Goal: Information Seeking & Learning: Find specific fact

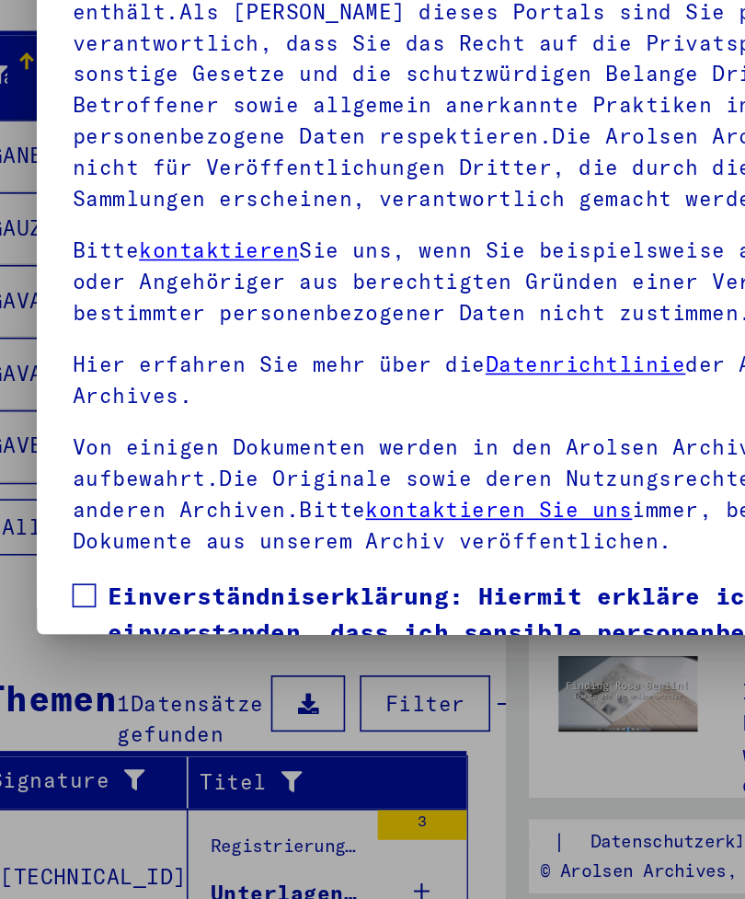
scroll to position [108, 0]
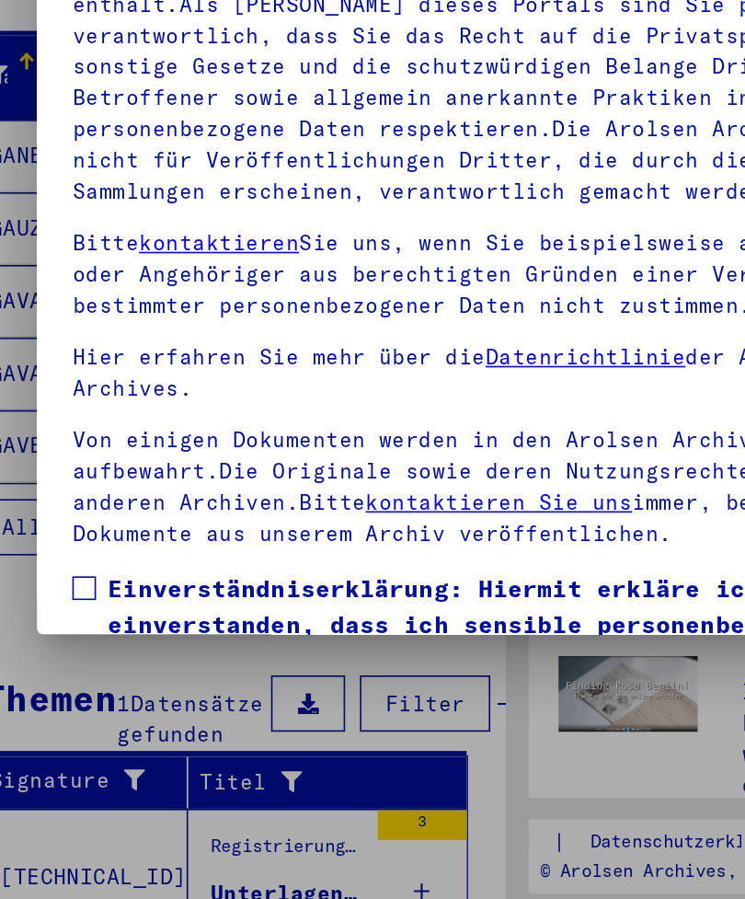
click at [97, 661] on span at bounding box center [104, 668] width 15 height 15
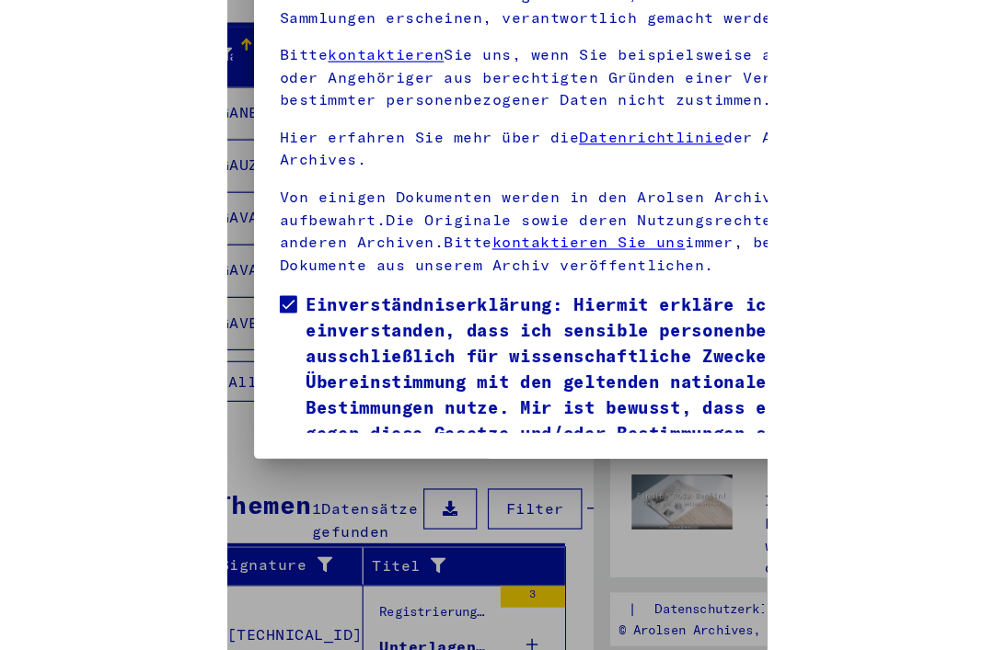
scroll to position [250, 0]
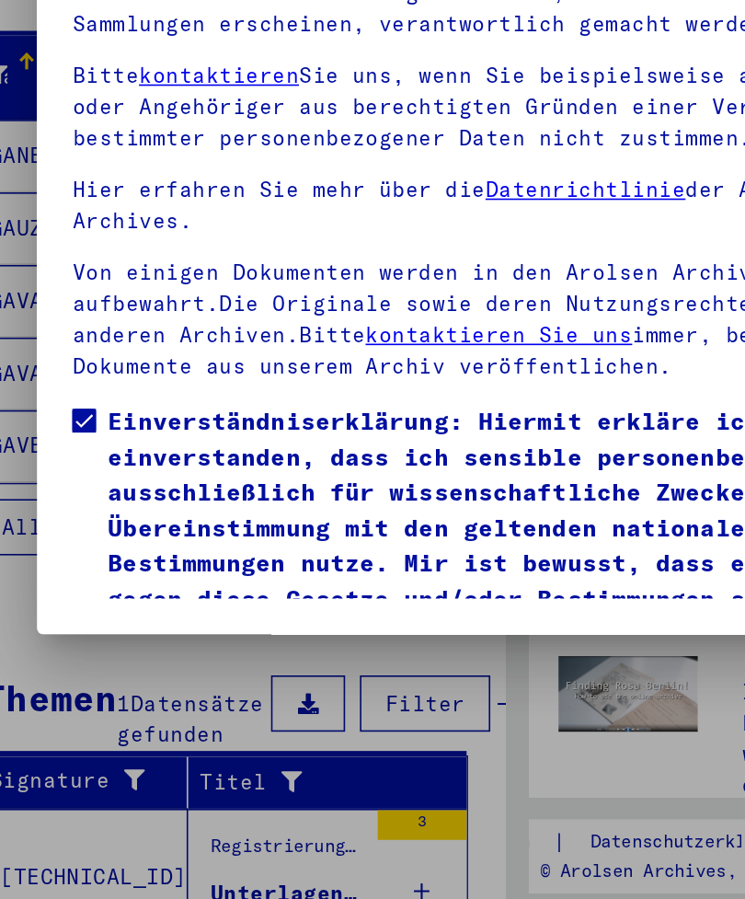
click at [143, 717] on button "Ich stimme zu" at bounding box center [166, 734] width 139 height 35
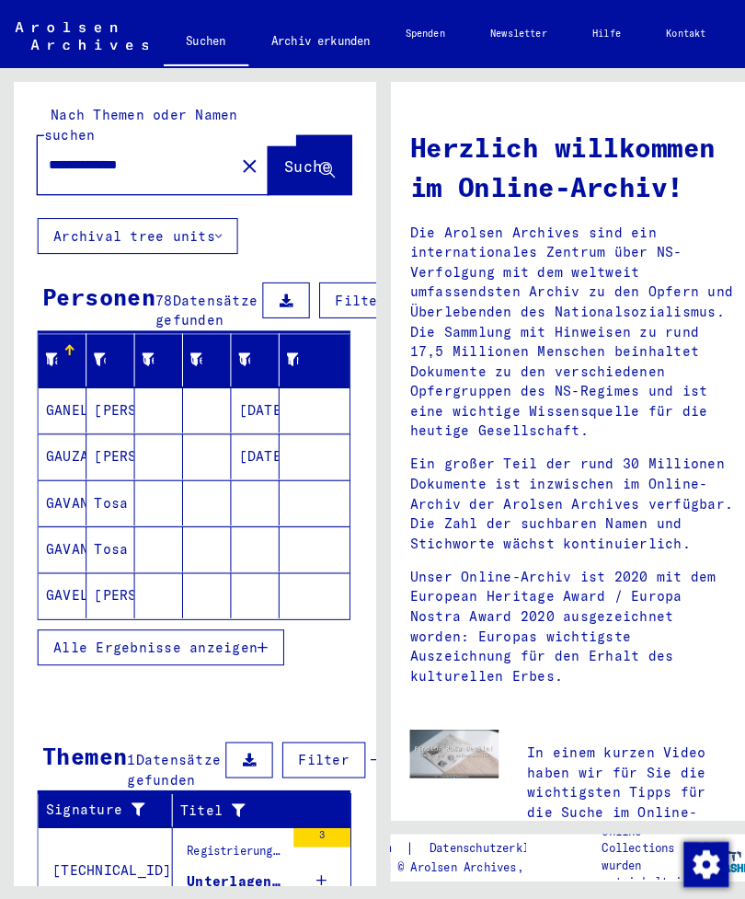
click at [169, 151] on input "**********" at bounding box center [127, 160] width 158 height 19
type input "*"
type input "**********"
click at [277, 153] on span "Suche" at bounding box center [300, 162] width 46 height 18
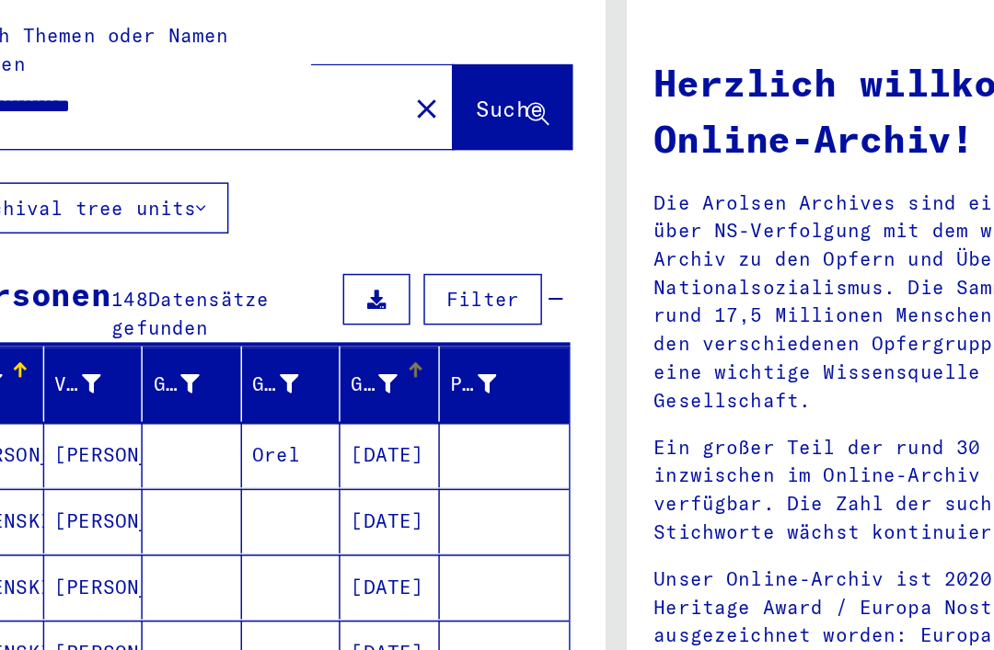
click at [335, 366] on icon at bounding box center [341, 372] width 13 height 13
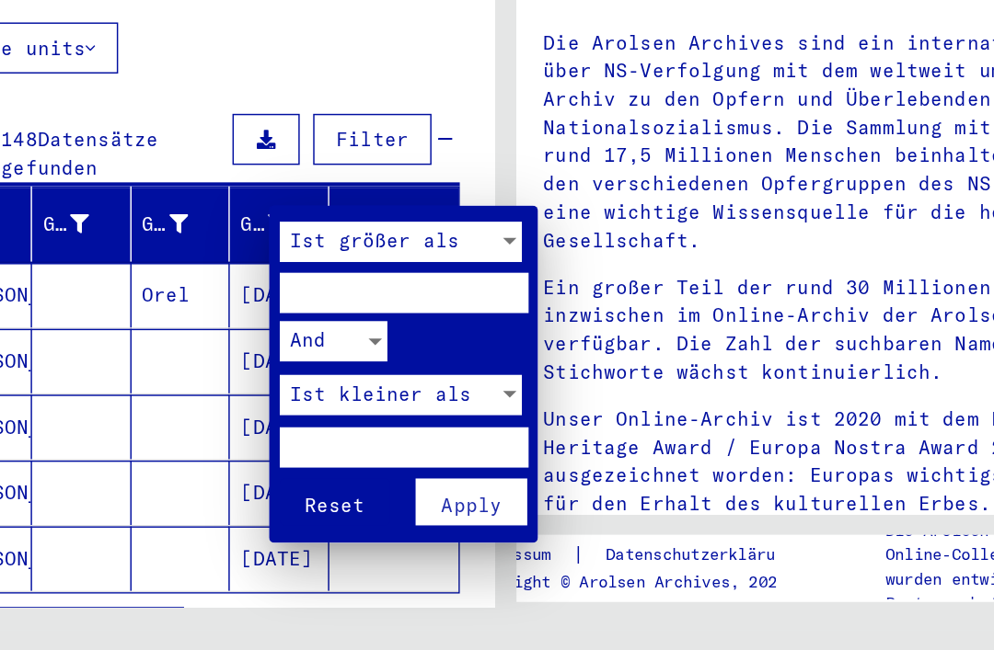
click at [135, 280] on div at bounding box center [497, 325] width 994 height 650
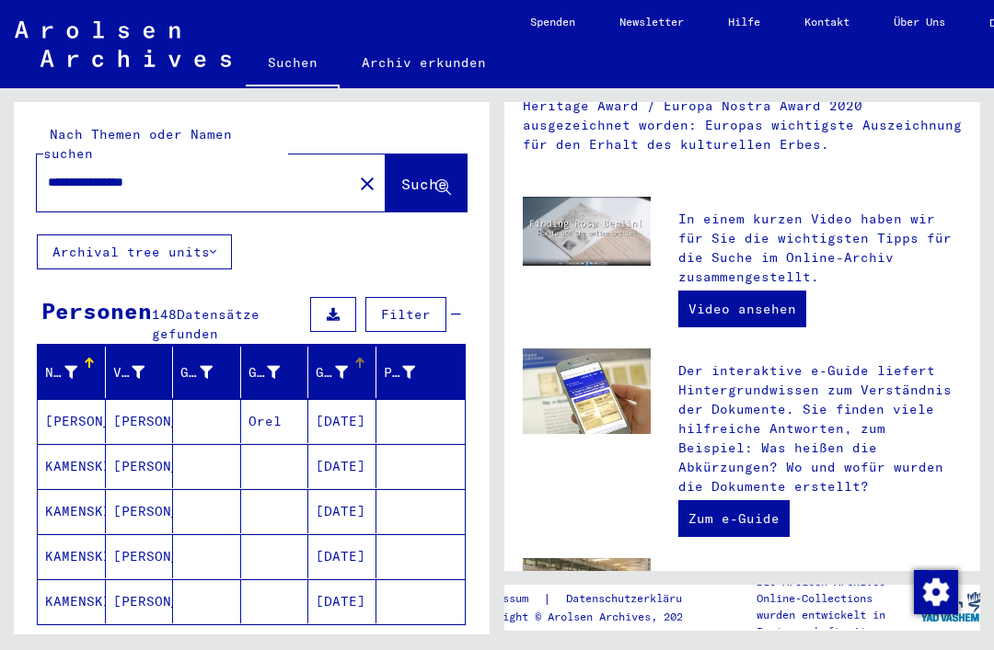
click at [236, 644] on button "Alle Ergebnisse anzeigen" at bounding box center [157, 652] width 240 height 35
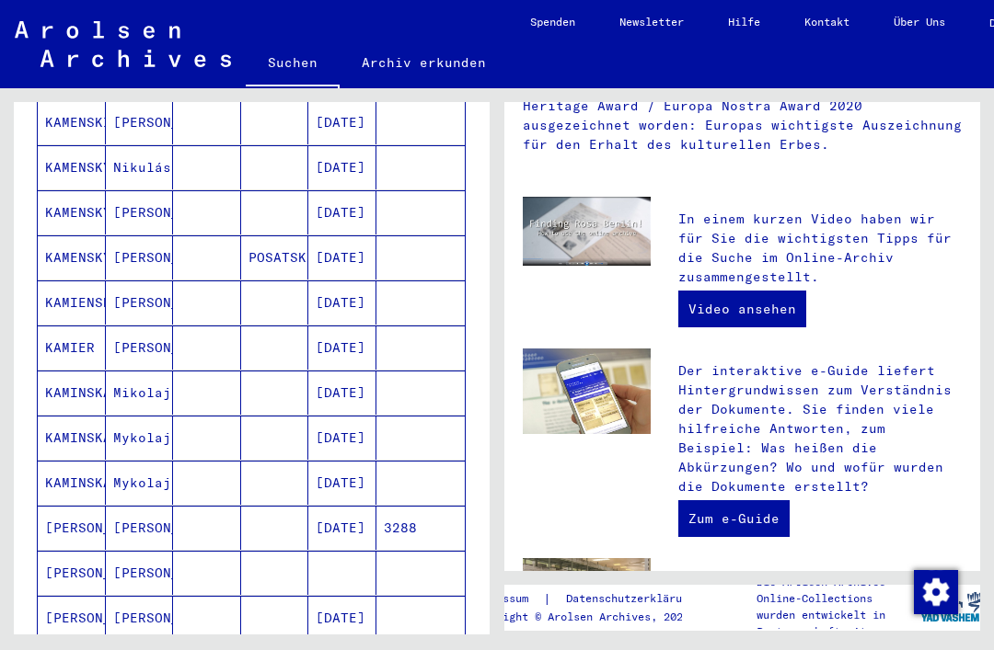
scroll to position [615, 0]
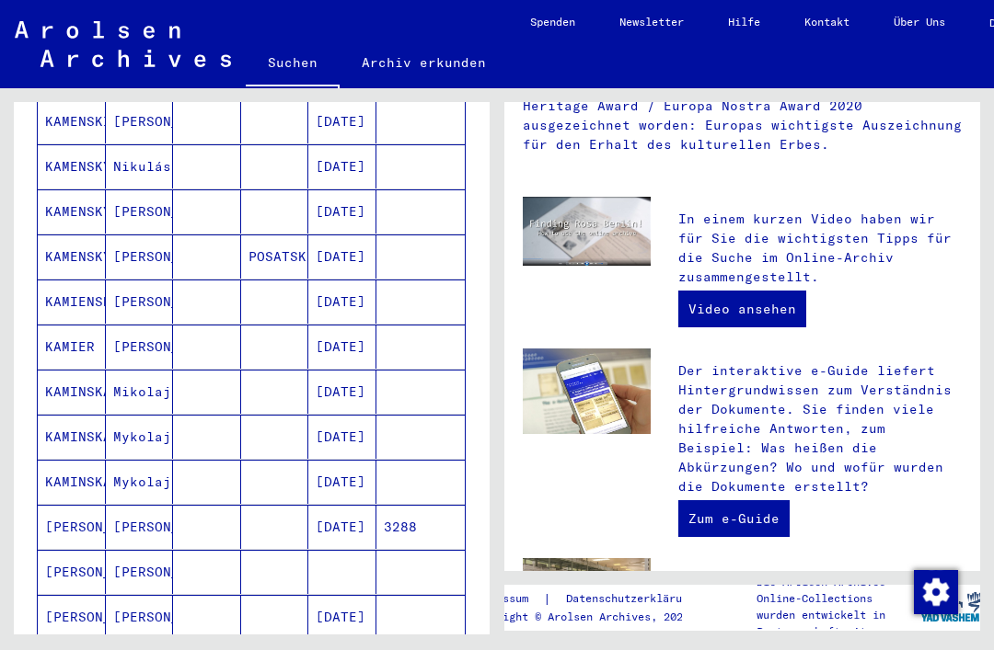
click at [351, 280] on mat-cell "06/12/1925" at bounding box center [342, 302] width 68 height 44
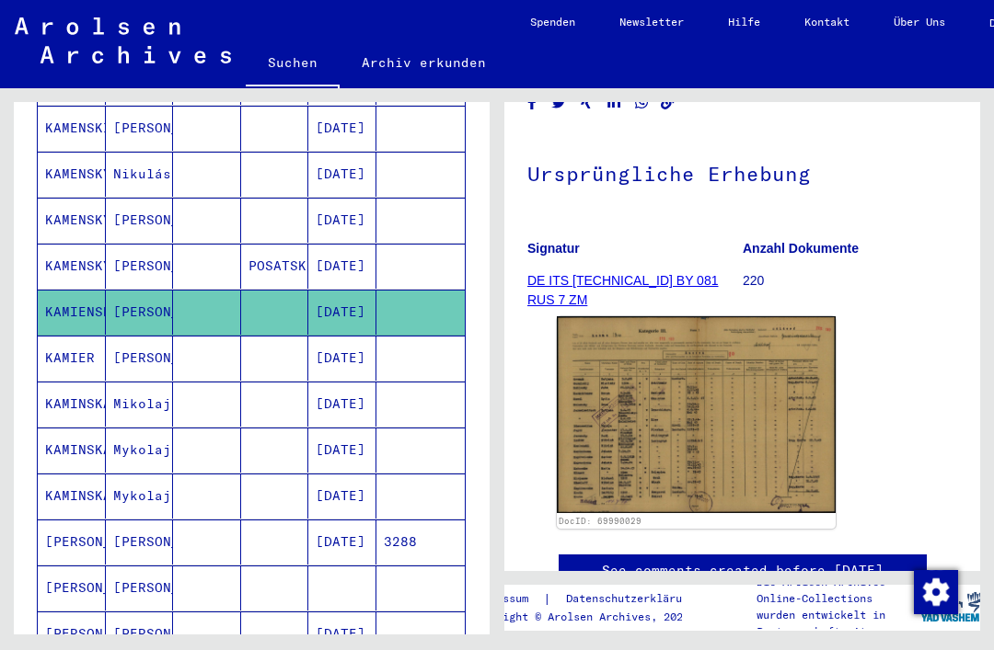
scroll to position [155, 0]
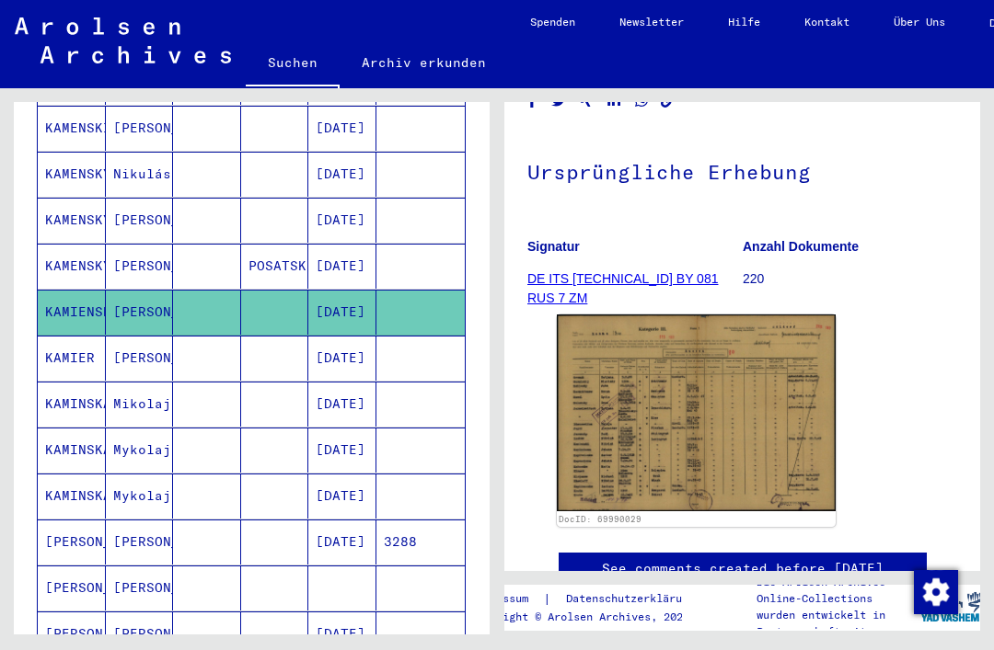
click at [357, 430] on mat-cell "08/06/1935" at bounding box center [342, 450] width 68 height 45
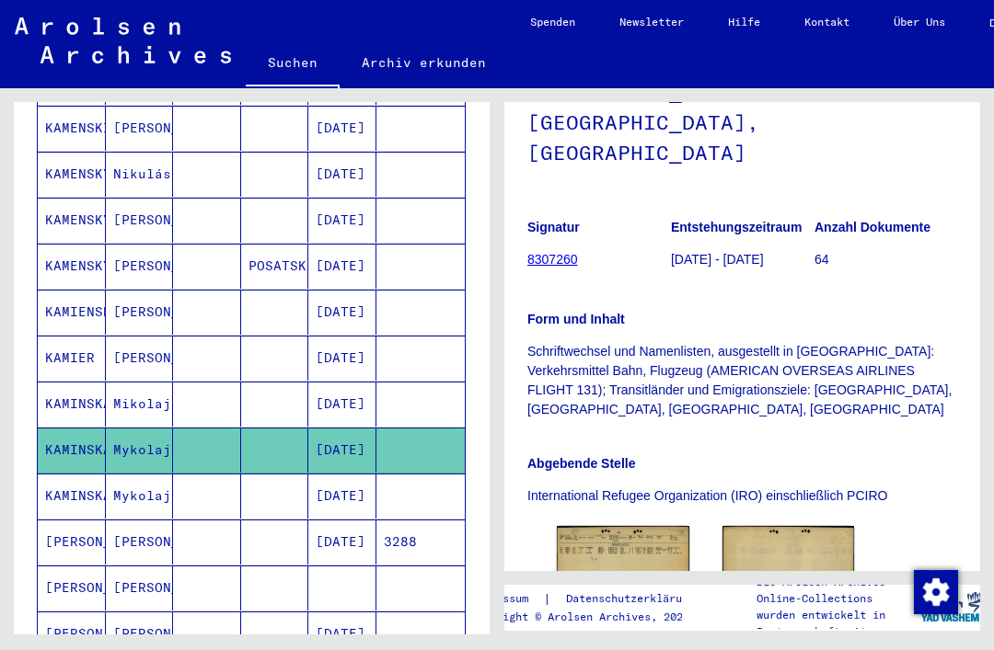
scroll to position [392, 0]
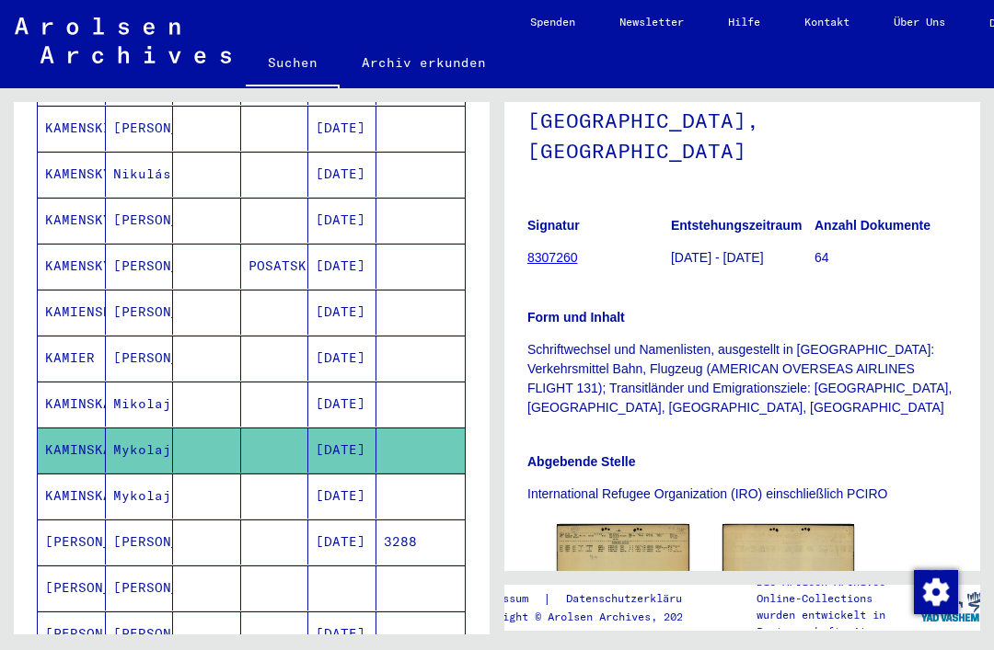
click at [618, 524] on img at bounding box center [623, 565] width 132 height 82
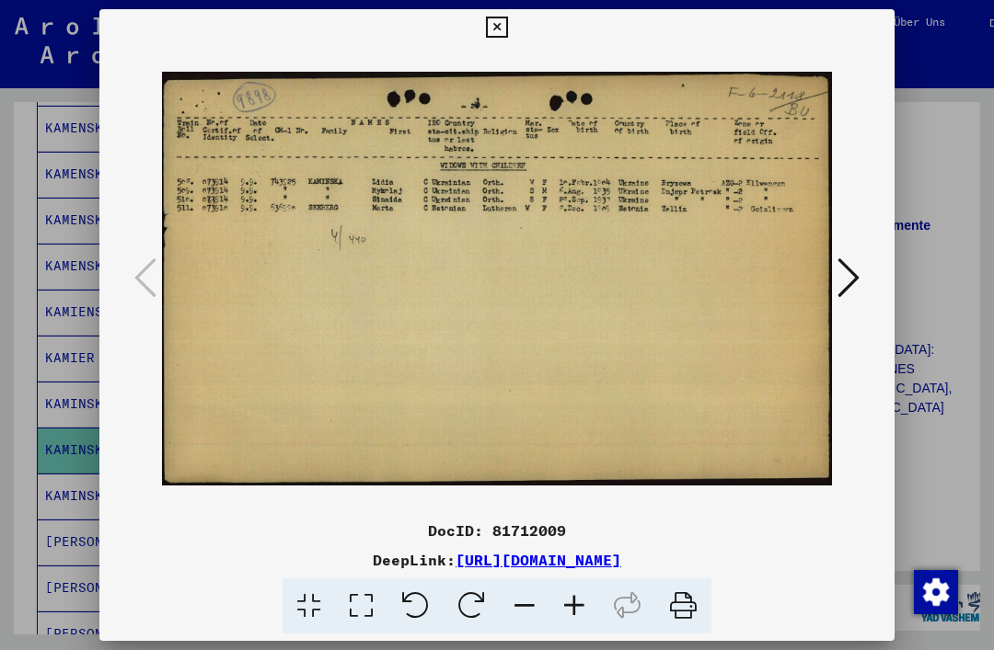
click at [507, 23] on icon at bounding box center [496, 28] width 21 height 22
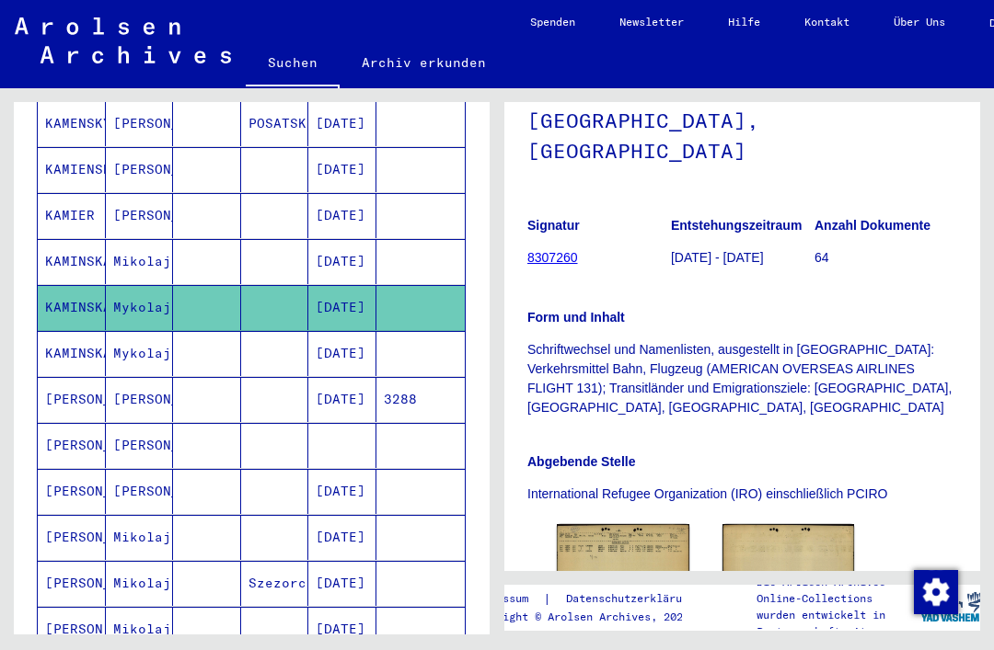
scroll to position [777, 0]
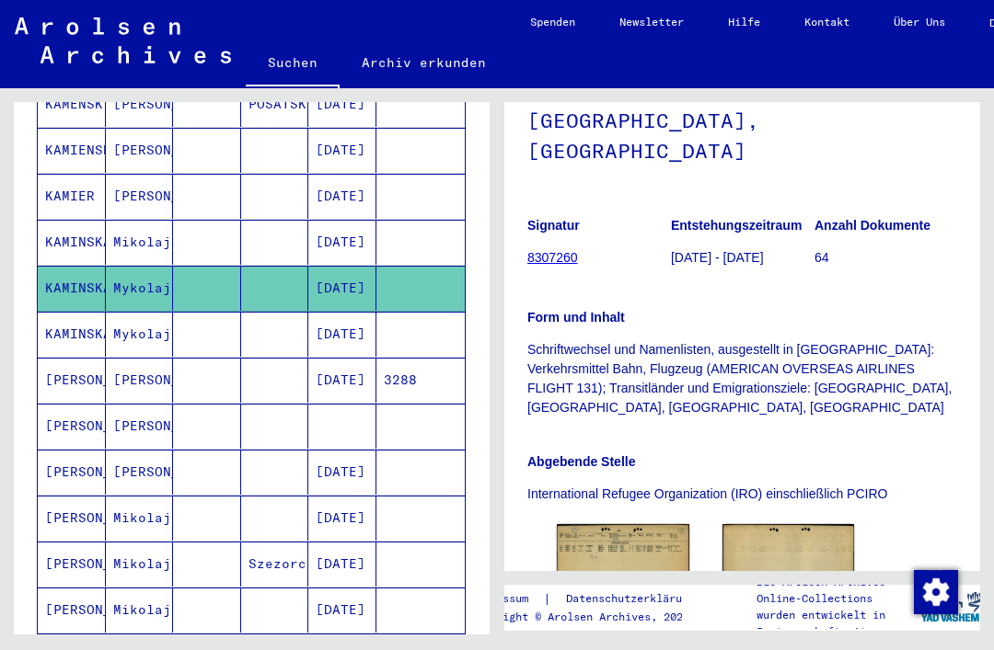
click at [351, 364] on mat-cell "12/06/1895" at bounding box center [342, 380] width 68 height 45
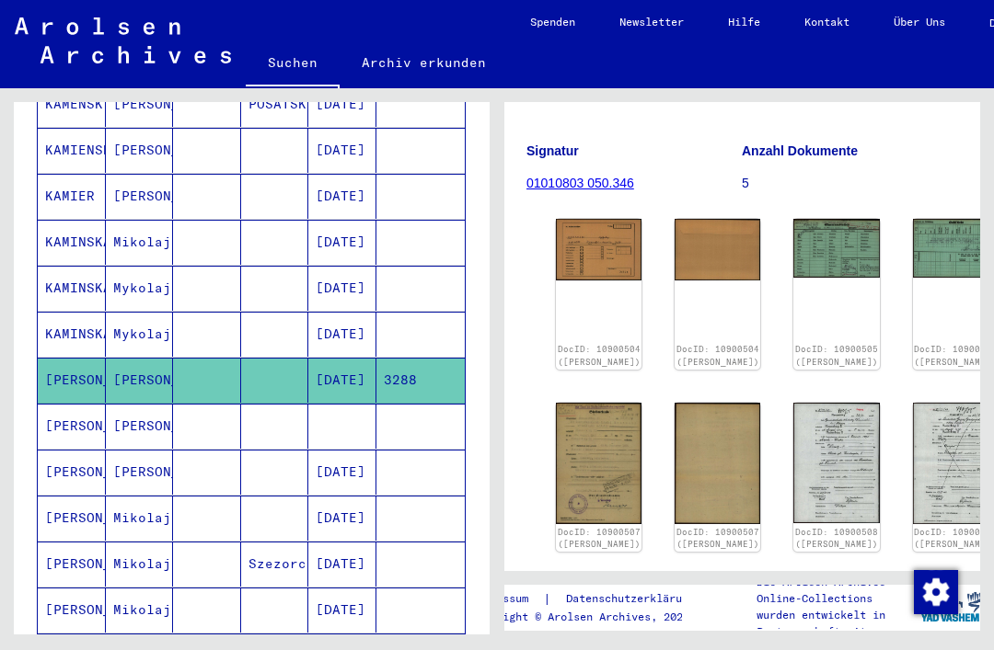
scroll to position [204, 1]
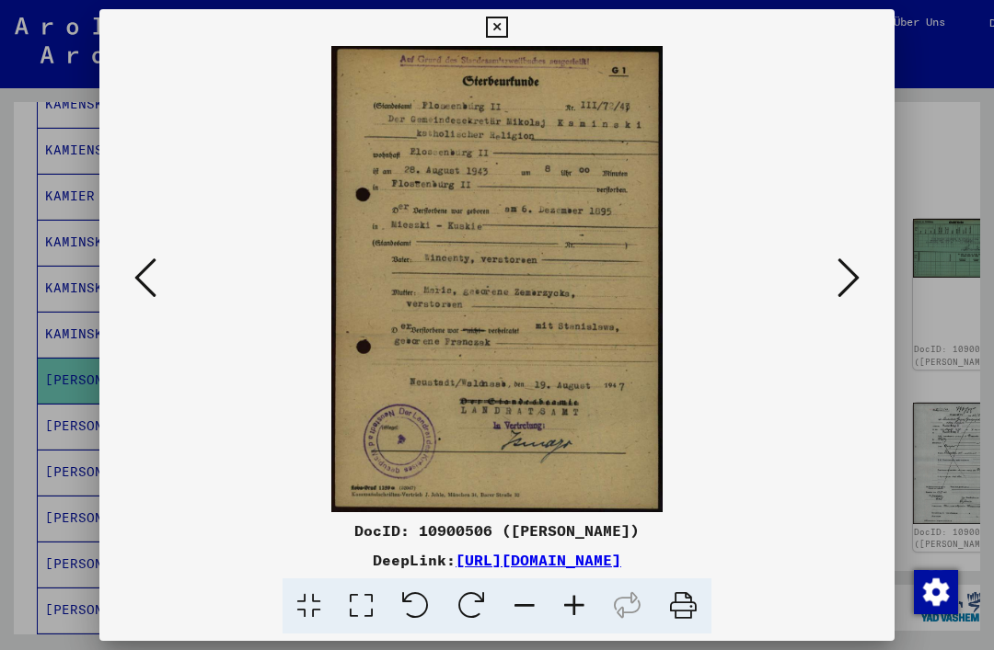
click at [507, 29] on icon at bounding box center [496, 28] width 21 height 22
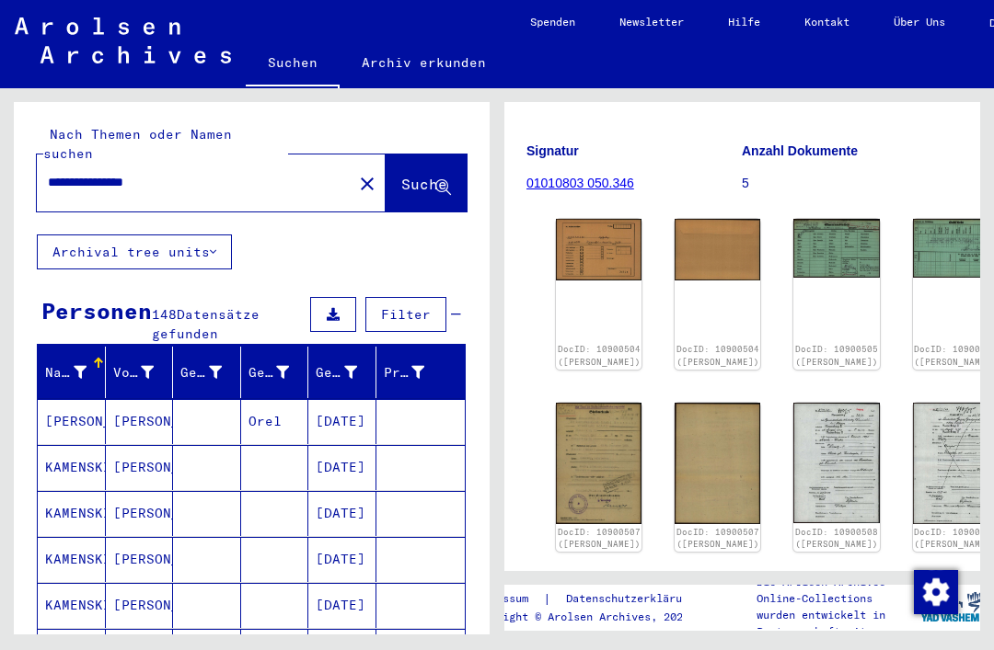
scroll to position [0, 0]
click at [199, 173] on input "**********" at bounding box center [194, 182] width 293 height 19
click at [356, 173] on mat-icon "close" at bounding box center [367, 184] width 22 height 22
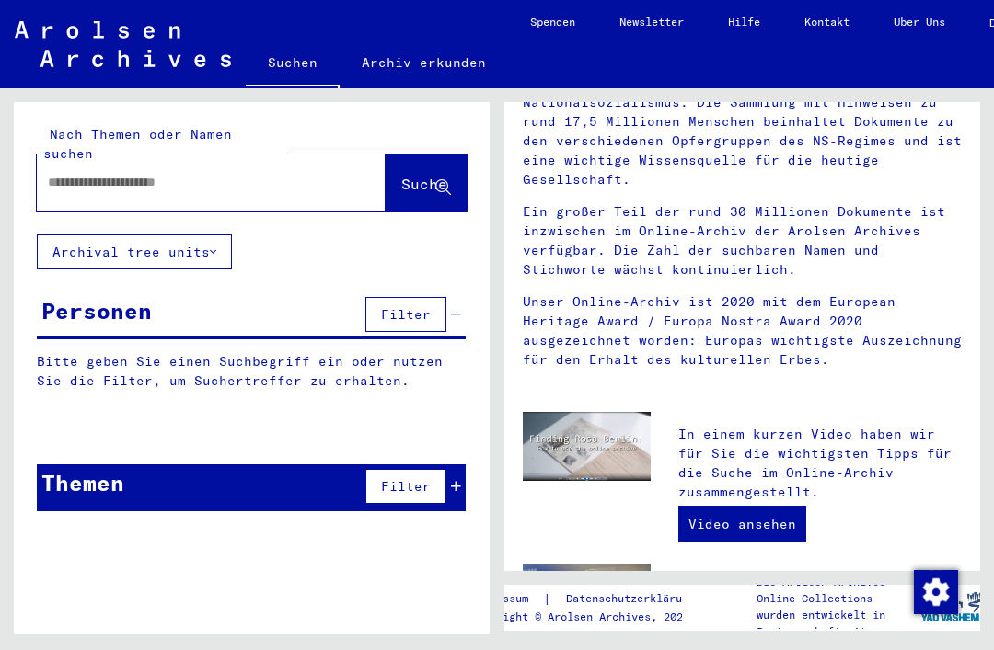
click at [213, 173] on input "text" at bounding box center [189, 182] width 282 height 19
type input "**********"
click at [420, 175] on span "Suche" at bounding box center [424, 184] width 46 height 18
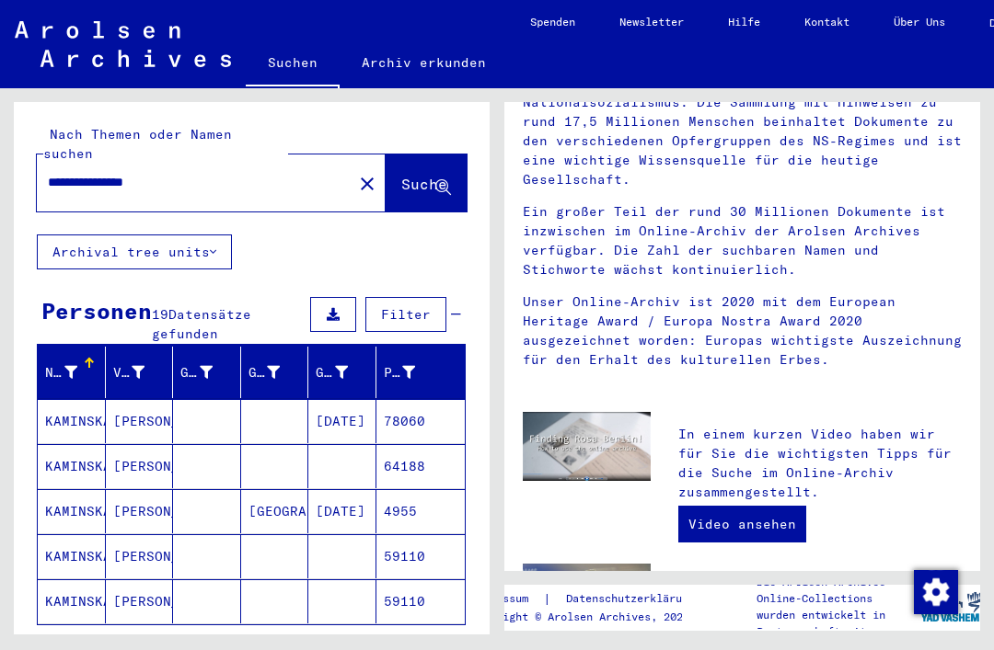
click at [227, 643] on button "Alle Ergebnisse anzeigen" at bounding box center [157, 652] width 240 height 35
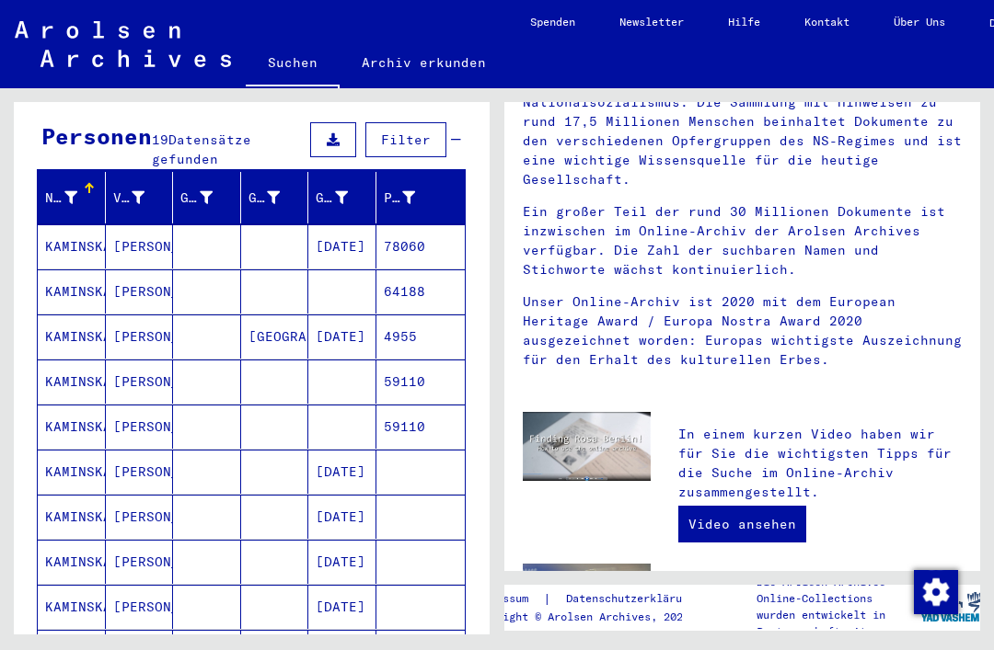
scroll to position [186, 0]
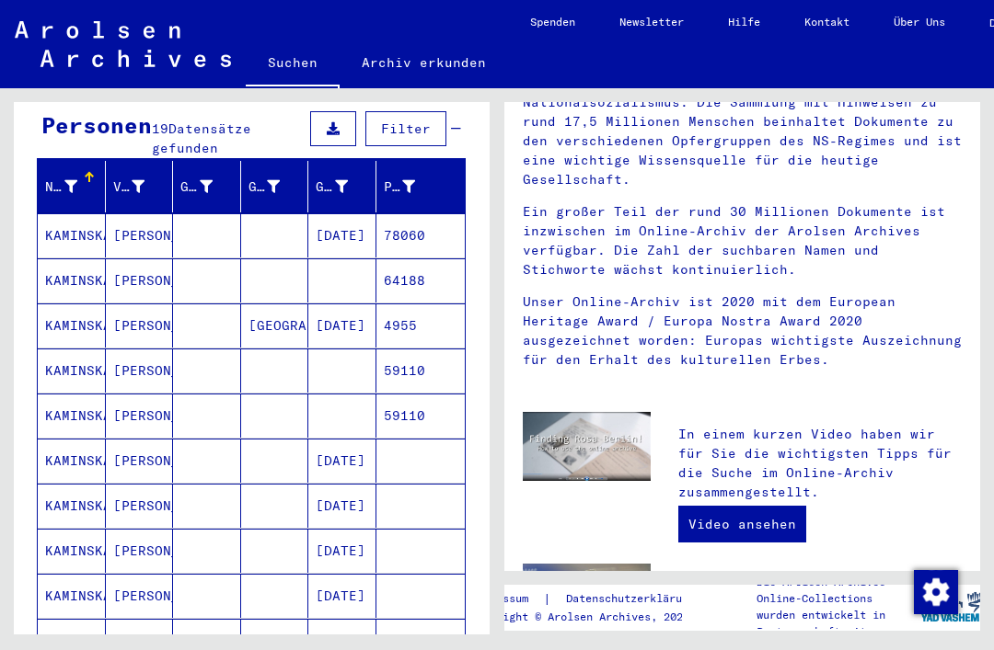
click at [359, 213] on mat-cell "09/11/1927" at bounding box center [342, 235] width 68 height 44
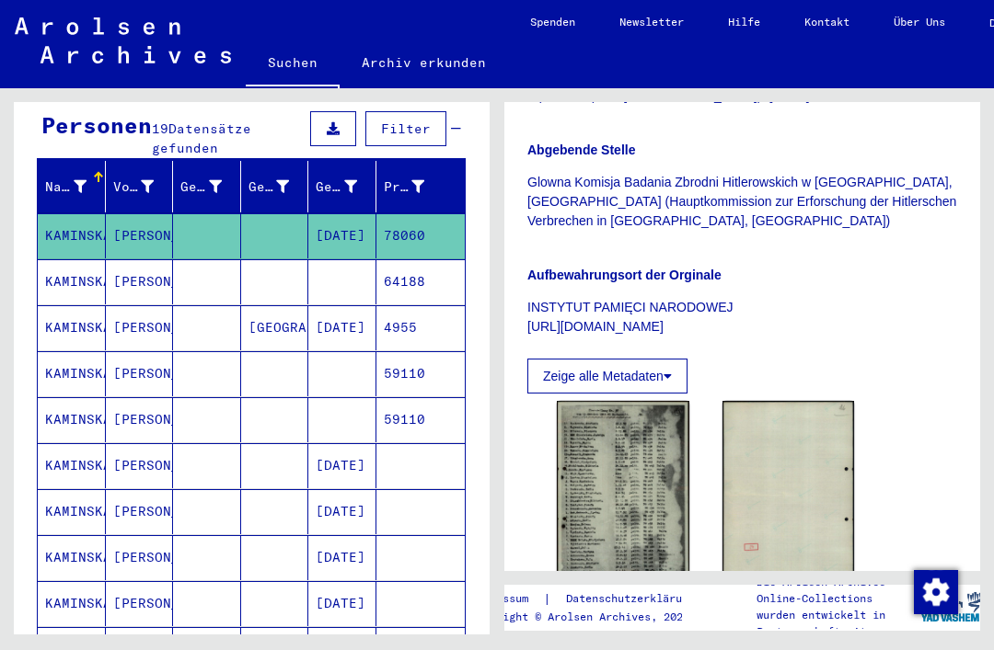
scroll to position [656, 0]
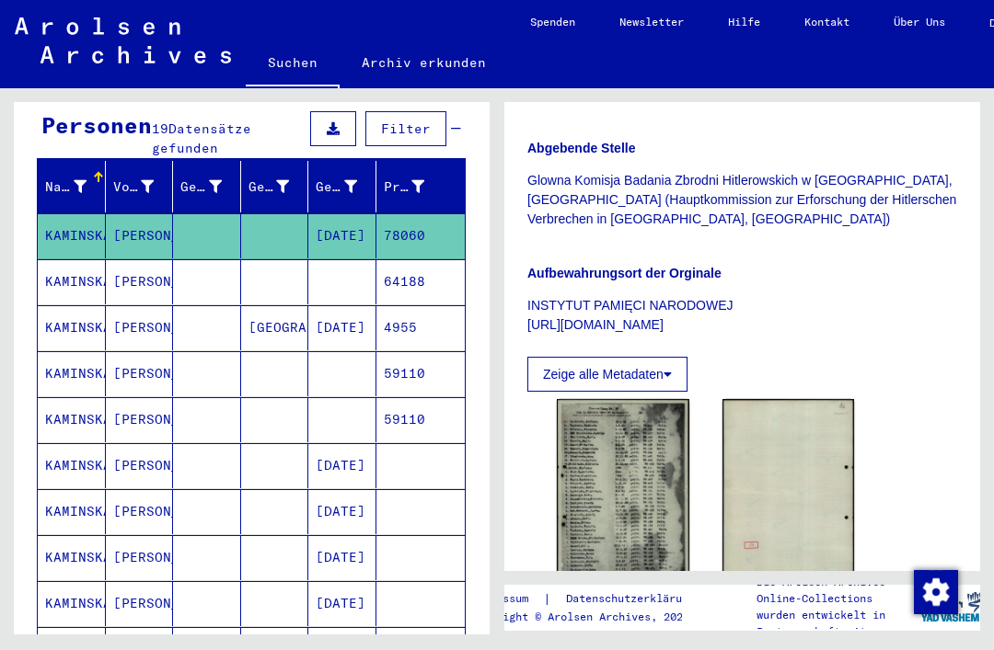
click at [351, 351] on mat-cell at bounding box center [342, 373] width 68 height 45
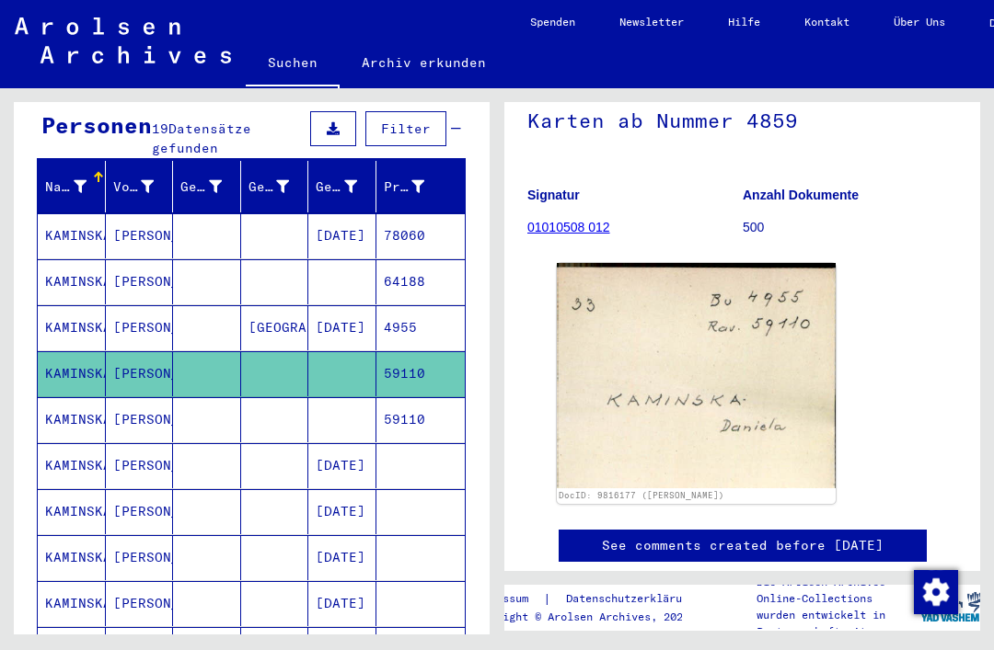
scroll to position [133, 0]
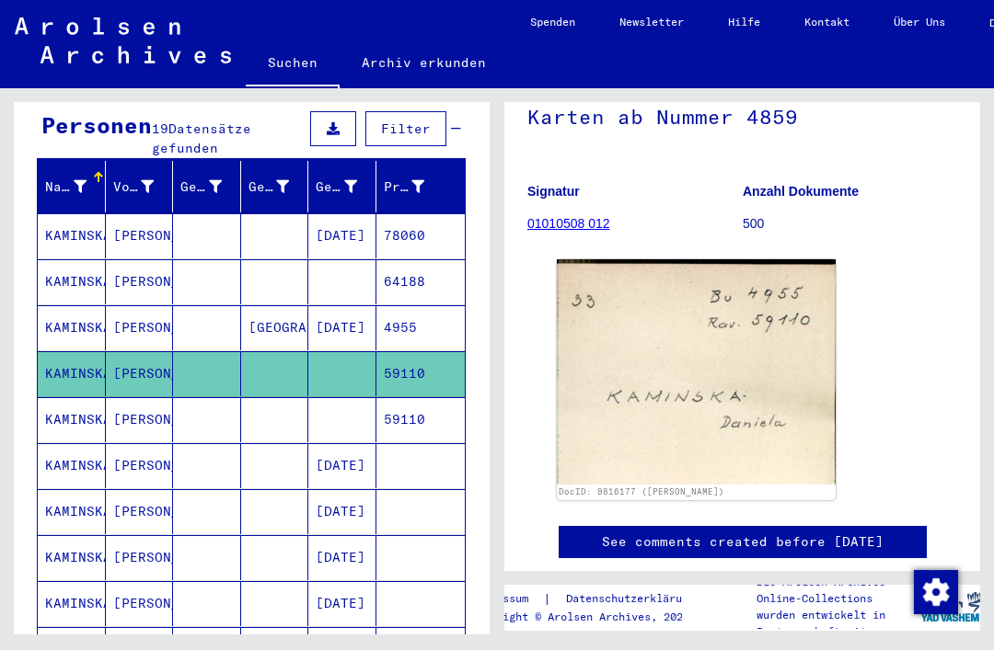
click at [418, 403] on mat-cell "59110" at bounding box center [420, 419] width 89 height 45
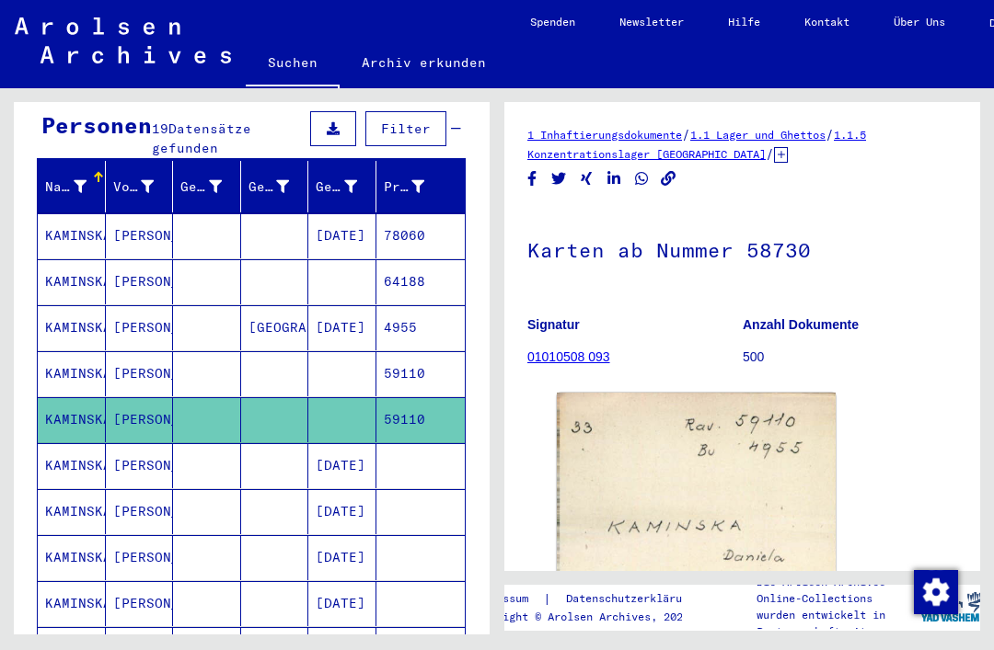
click at [350, 448] on mat-cell "09/11/1927" at bounding box center [342, 465] width 68 height 45
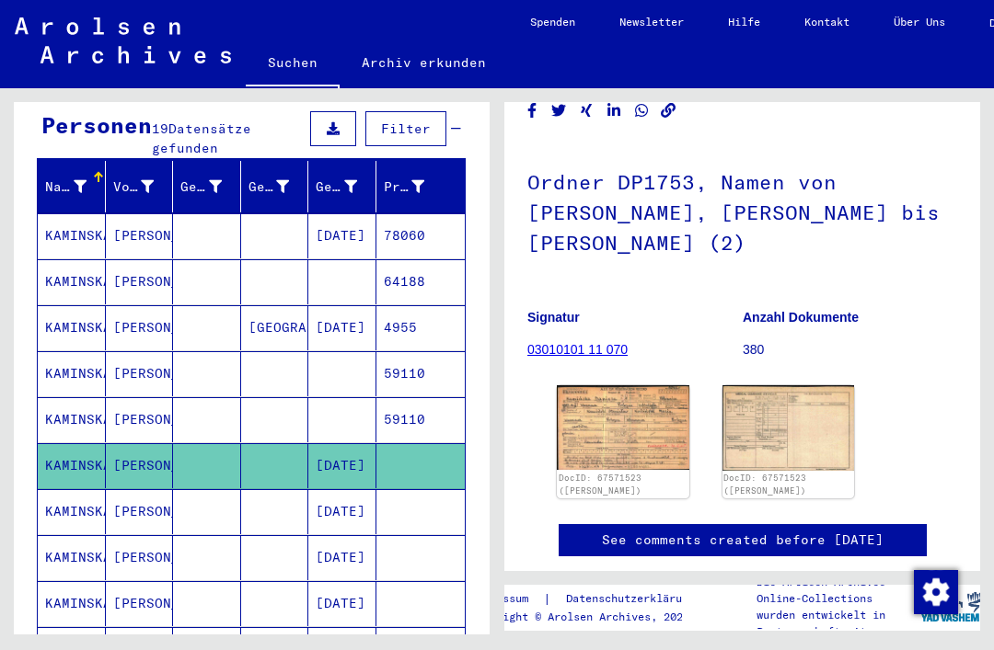
scroll to position [107, 0]
click at [631, 421] on img at bounding box center [623, 427] width 132 height 85
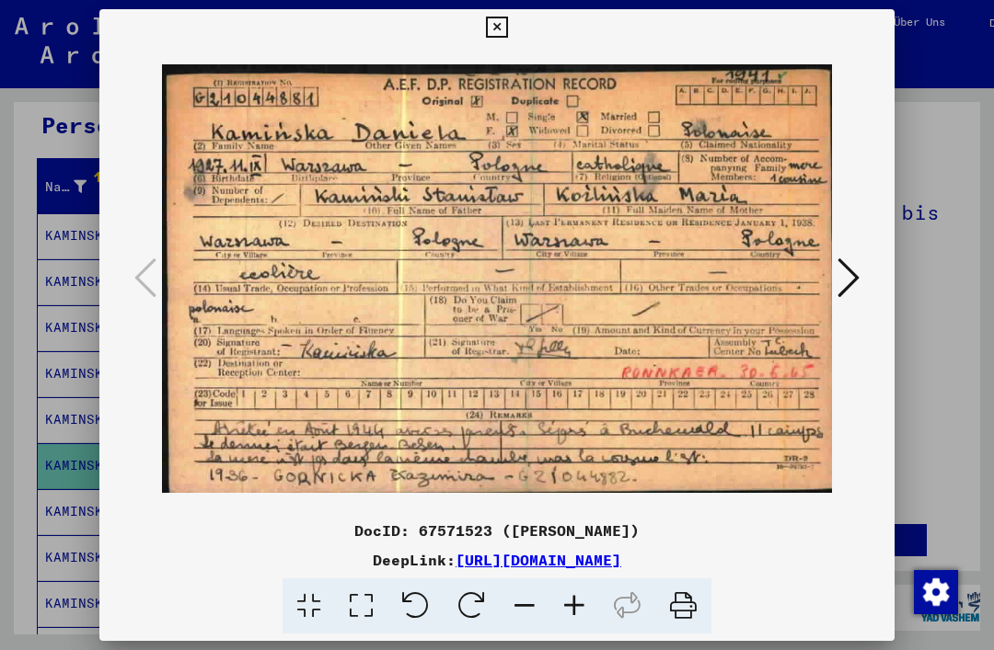
click at [507, 29] on icon at bounding box center [496, 28] width 21 height 22
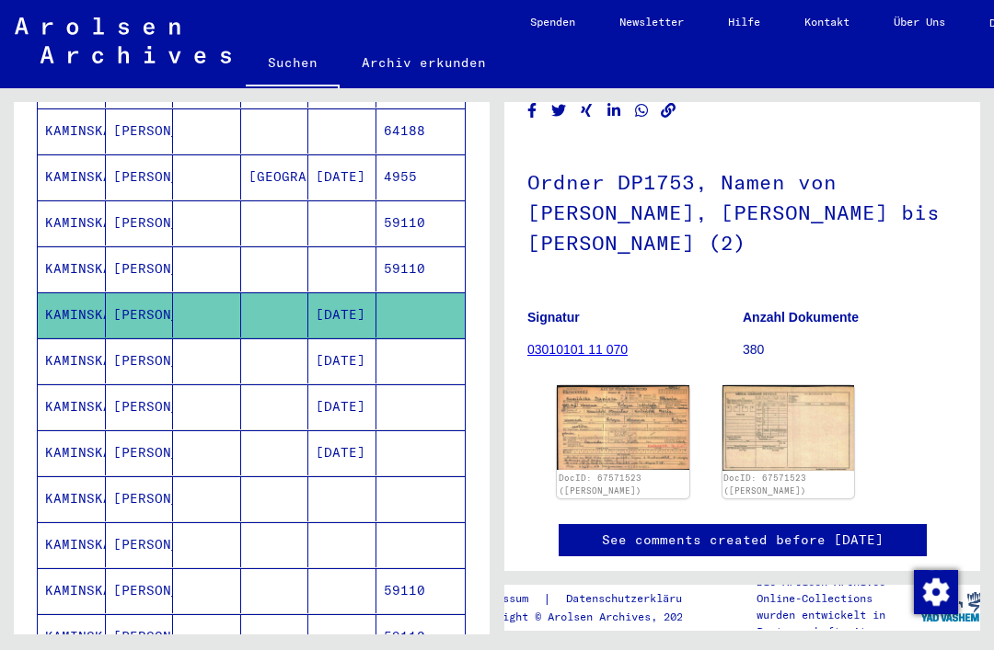
scroll to position [338, 0]
click at [356, 338] on mat-cell "06/23/1945" at bounding box center [342, 360] width 68 height 45
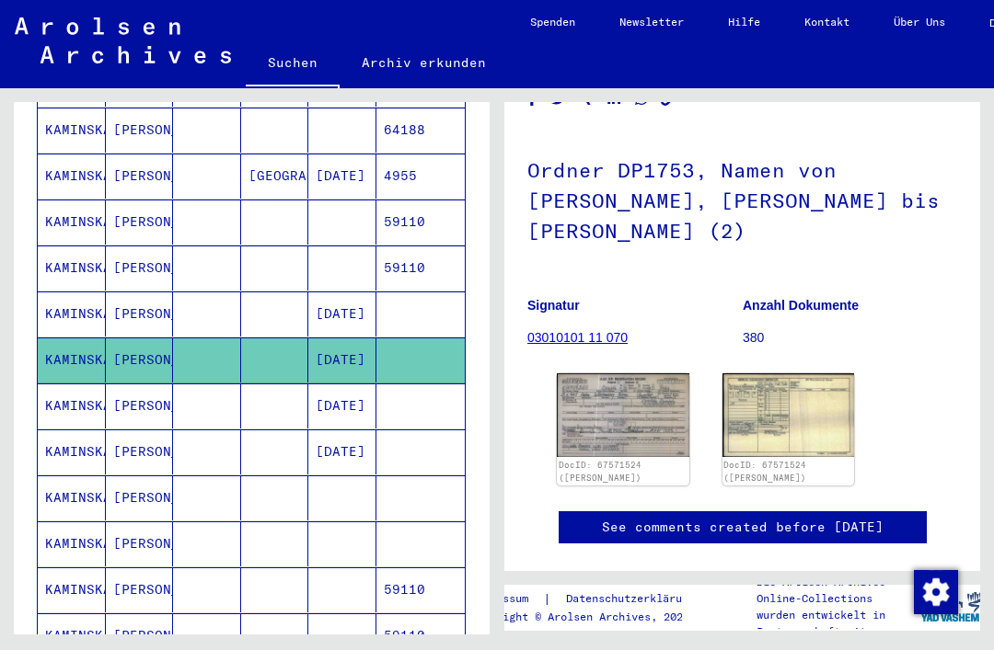
scroll to position [119, 0]
click at [630, 414] on img at bounding box center [623, 414] width 132 height 83
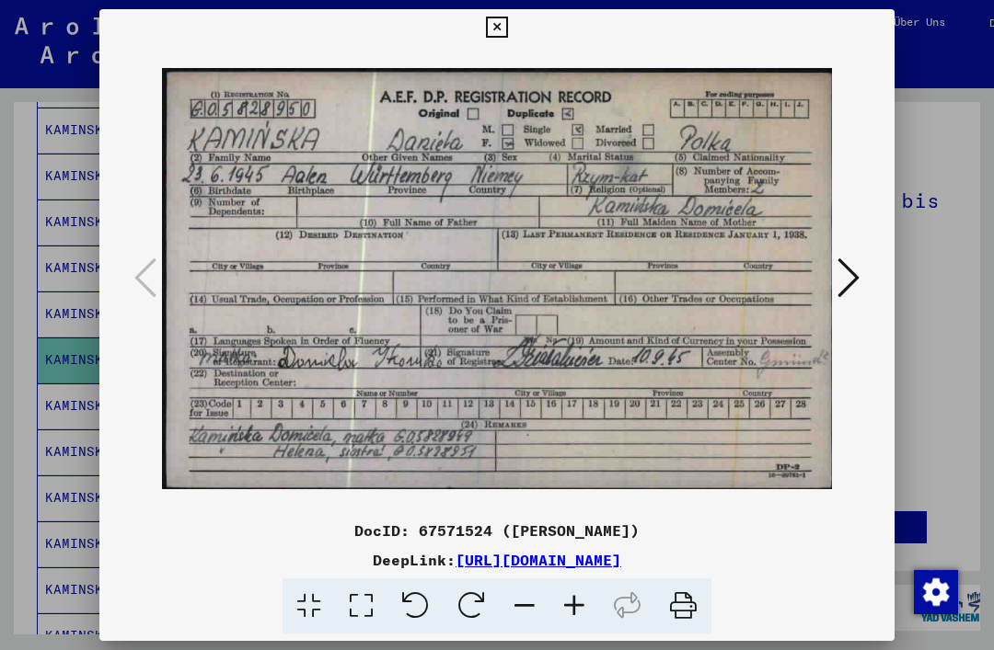
click at [744, 282] on icon at bounding box center [848, 278] width 22 height 44
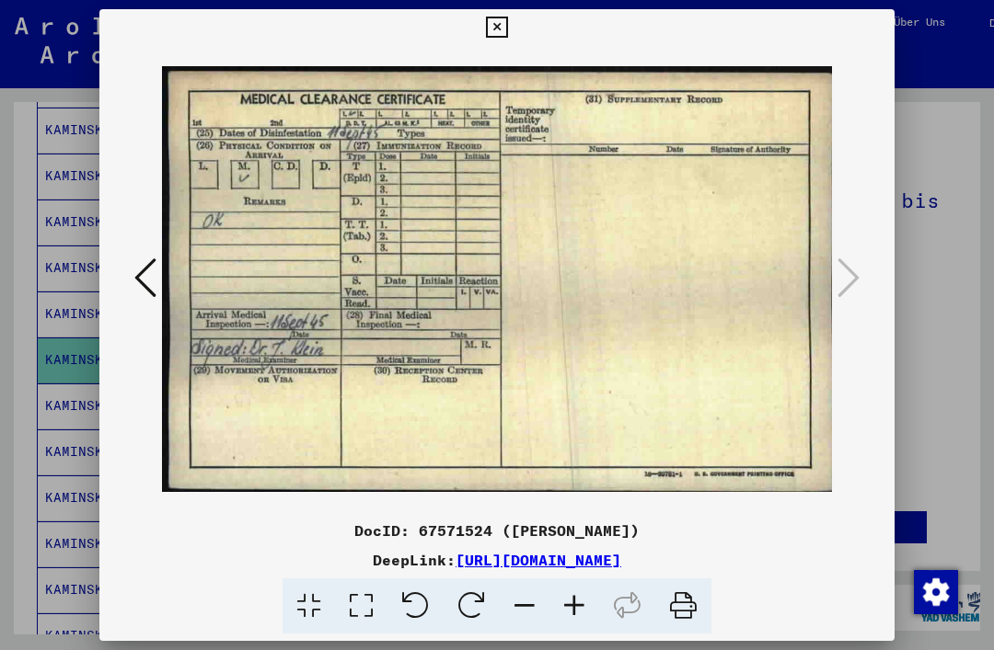
click at [507, 24] on icon at bounding box center [496, 28] width 21 height 22
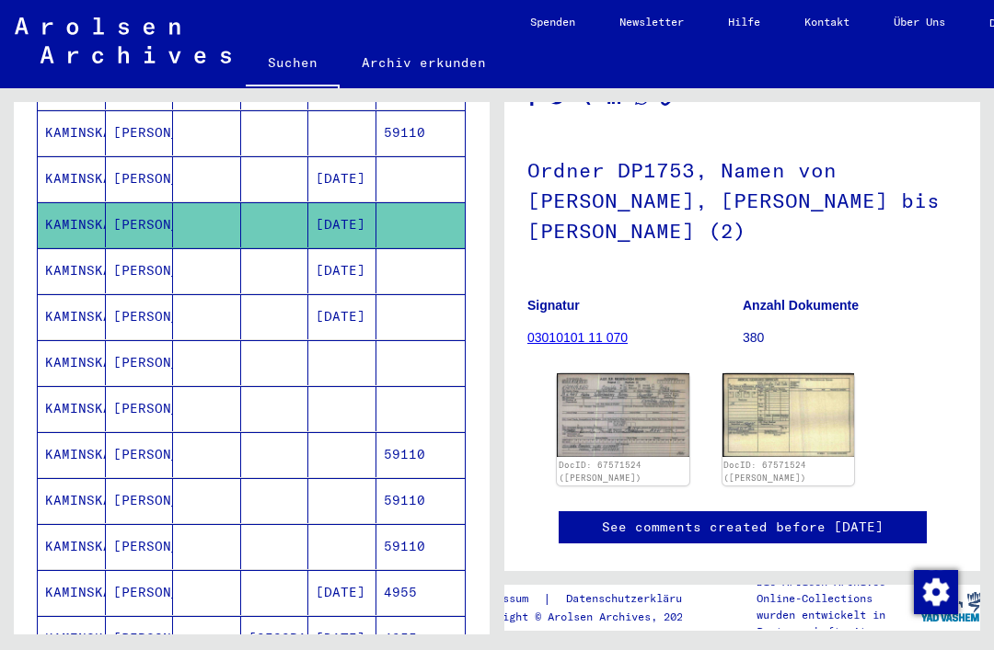
scroll to position [475, 0]
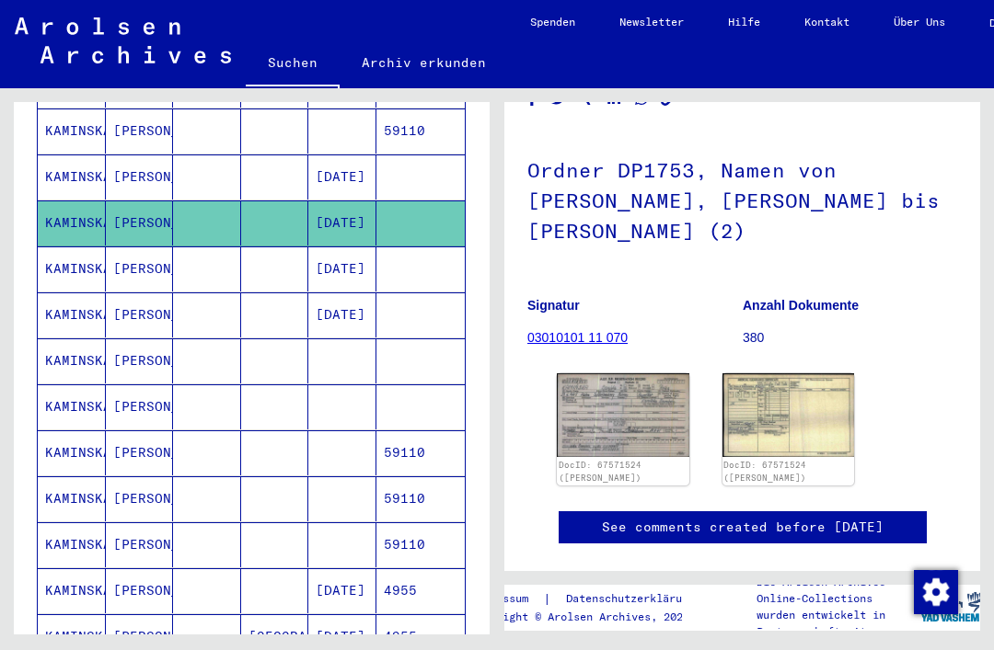
click at [350, 344] on mat-cell at bounding box center [342, 361] width 68 height 45
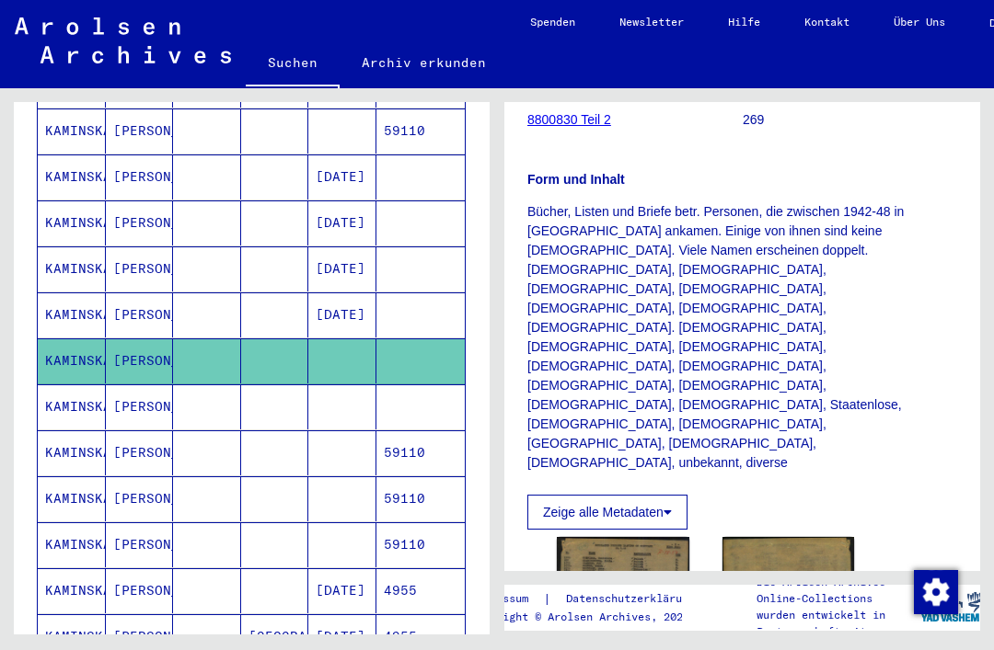
scroll to position [456, 0]
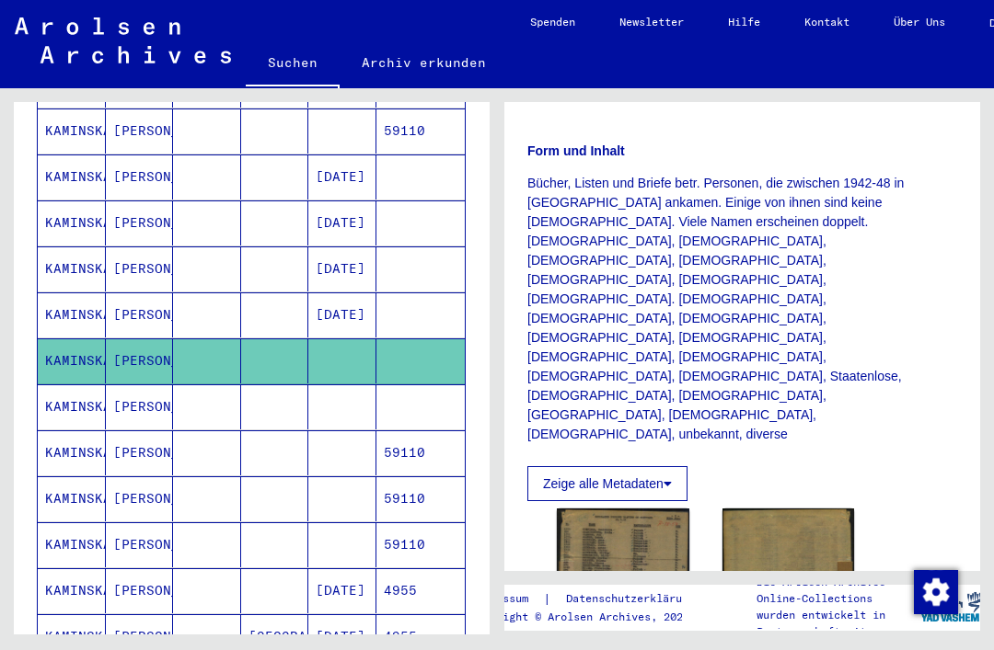
click at [350, 385] on mat-cell at bounding box center [342, 407] width 68 height 45
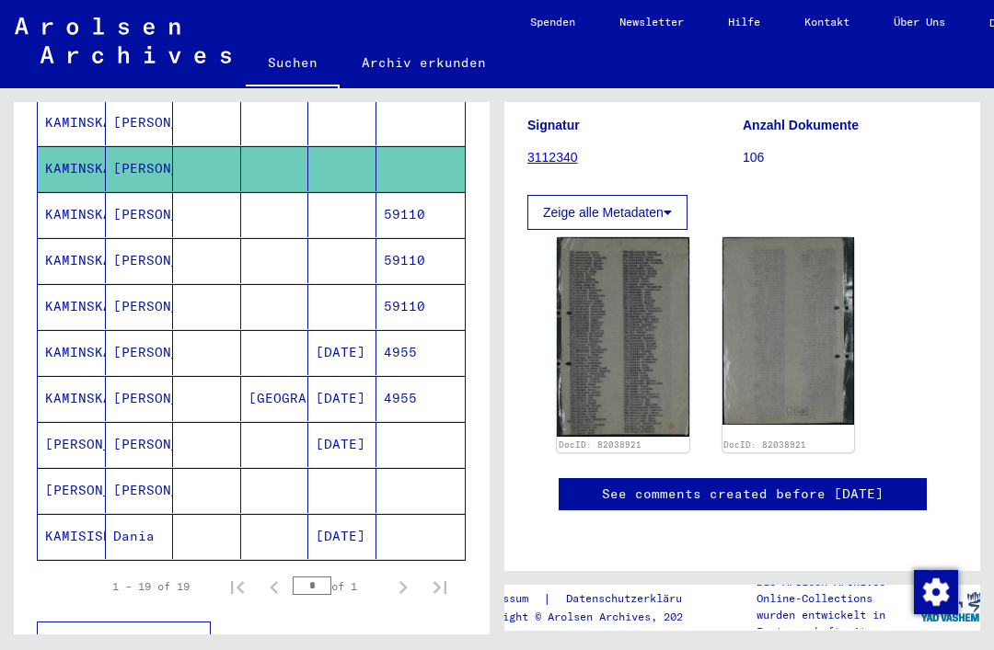
scroll to position [714, 0]
click at [352, 467] on mat-cell at bounding box center [342, 489] width 68 height 45
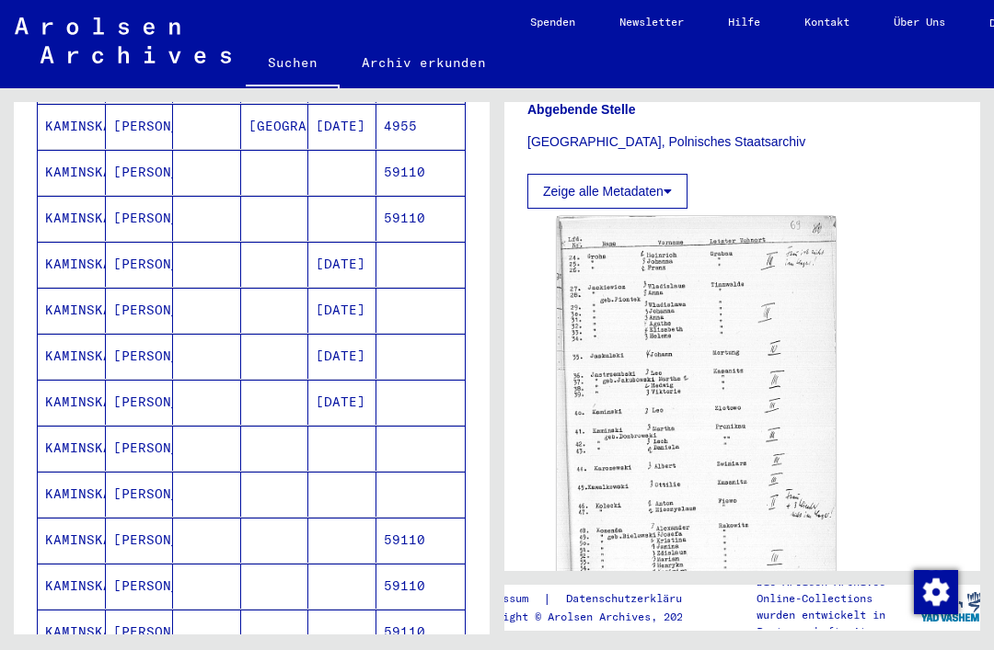
scroll to position [386, 0]
